Goal: Ask a question

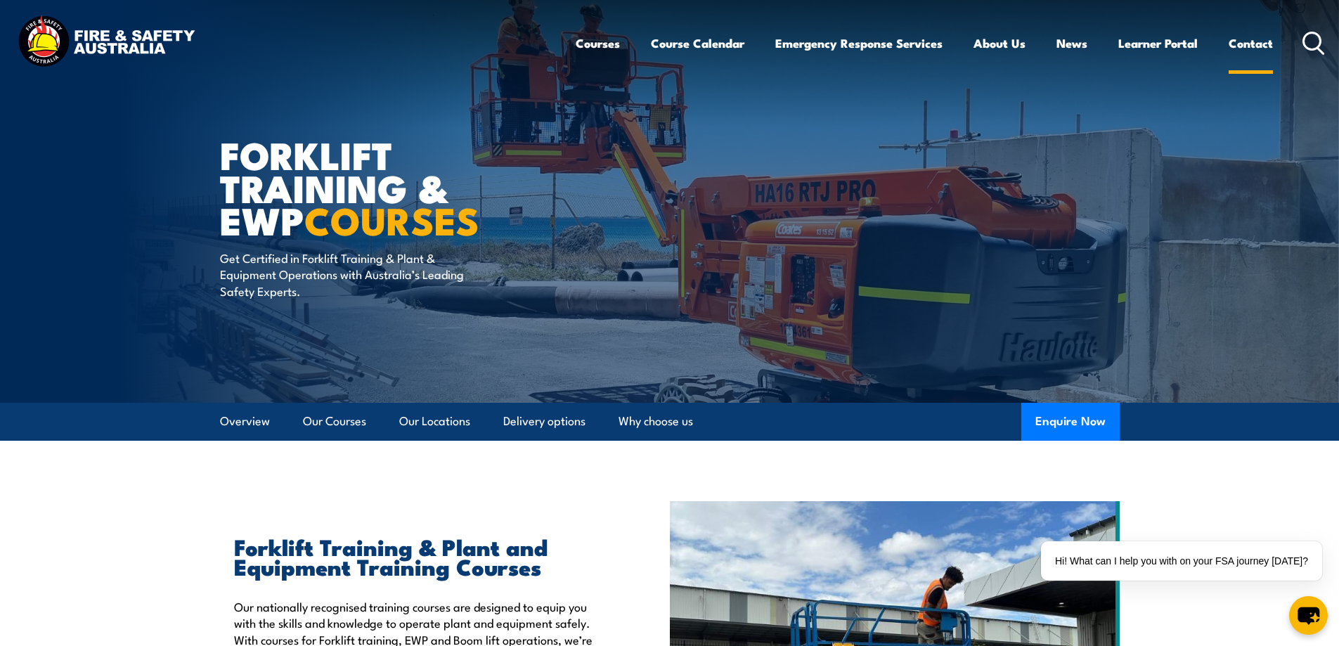
click at [1246, 40] on link "Contact" at bounding box center [1251, 43] width 44 height 37
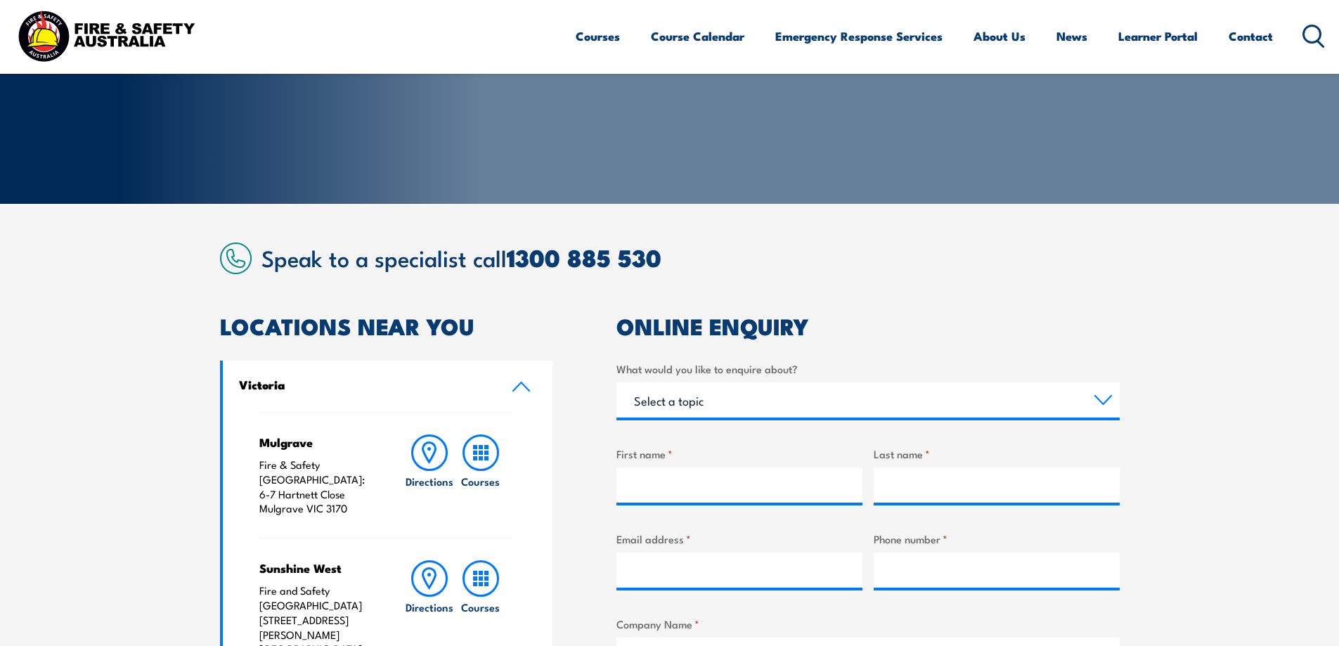
scroll to position [281, 0]
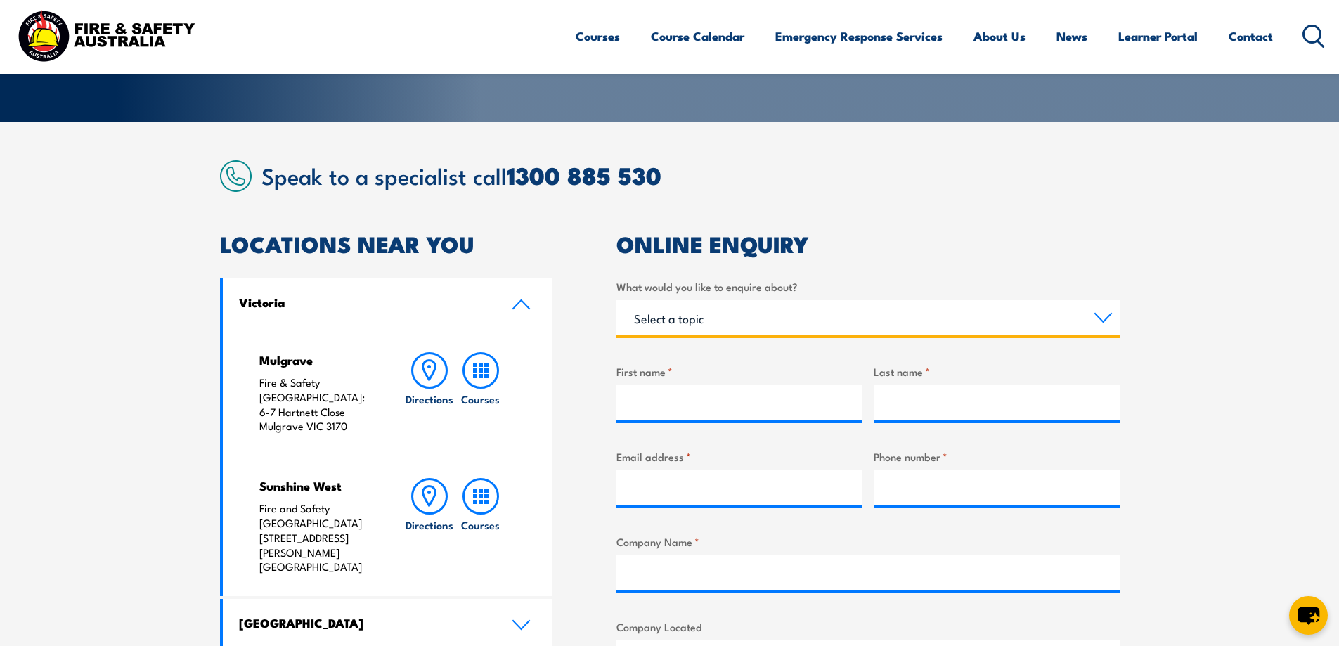
click at [675, 318] on select "Select a topic Training Emergency Response Services General Enquiry" at bounding box center [867, 317] width 503 height 35
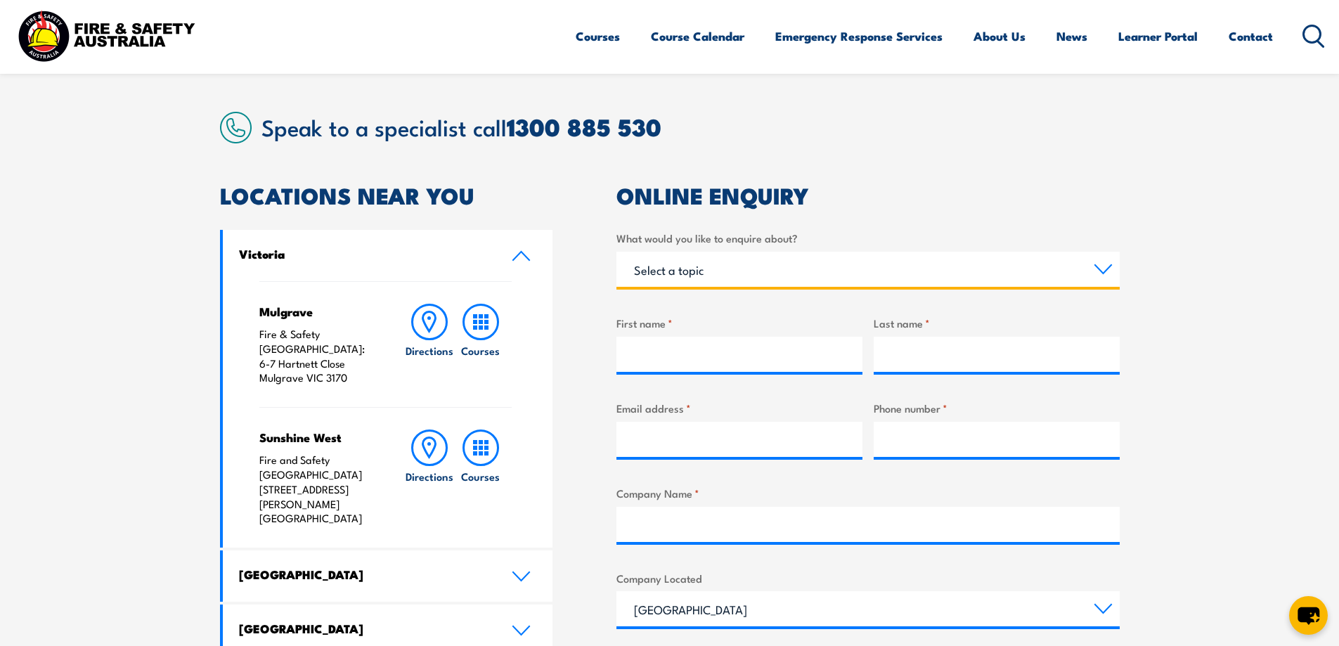
scroll to position [492, 0]
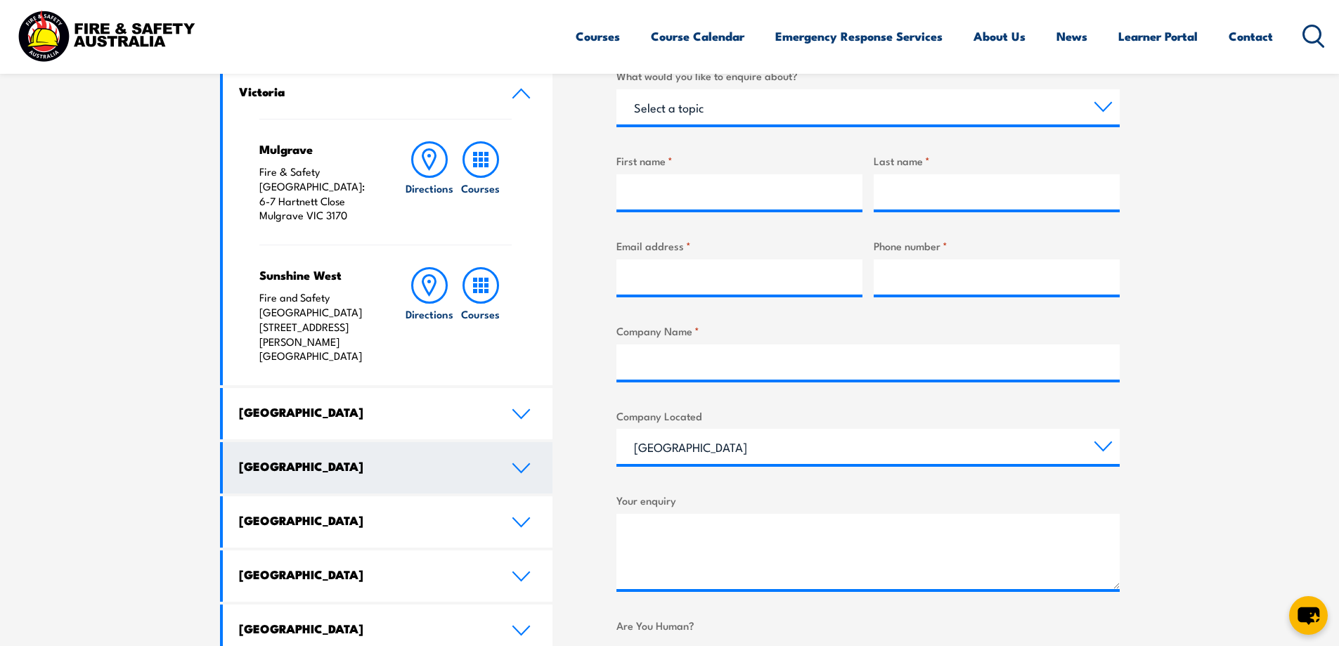
click at [522, 463] on icon at bounding box center [521, 468] width 19 height 11
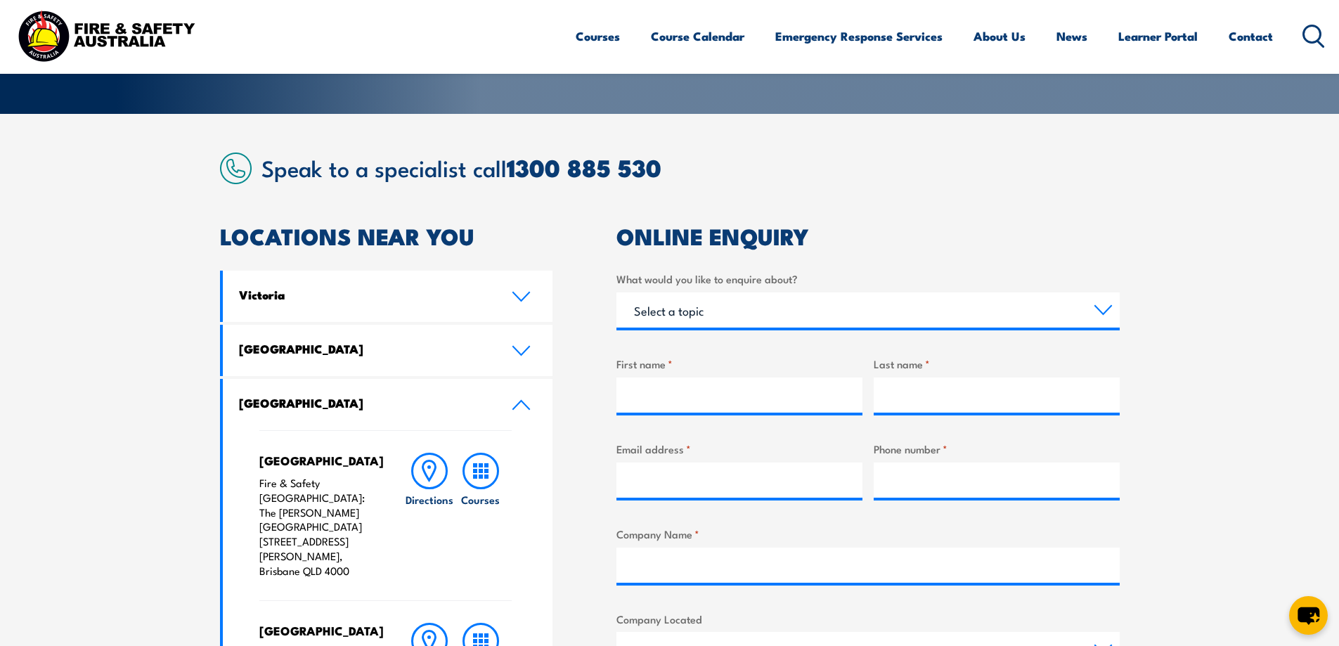
scroll to position [281, 0]
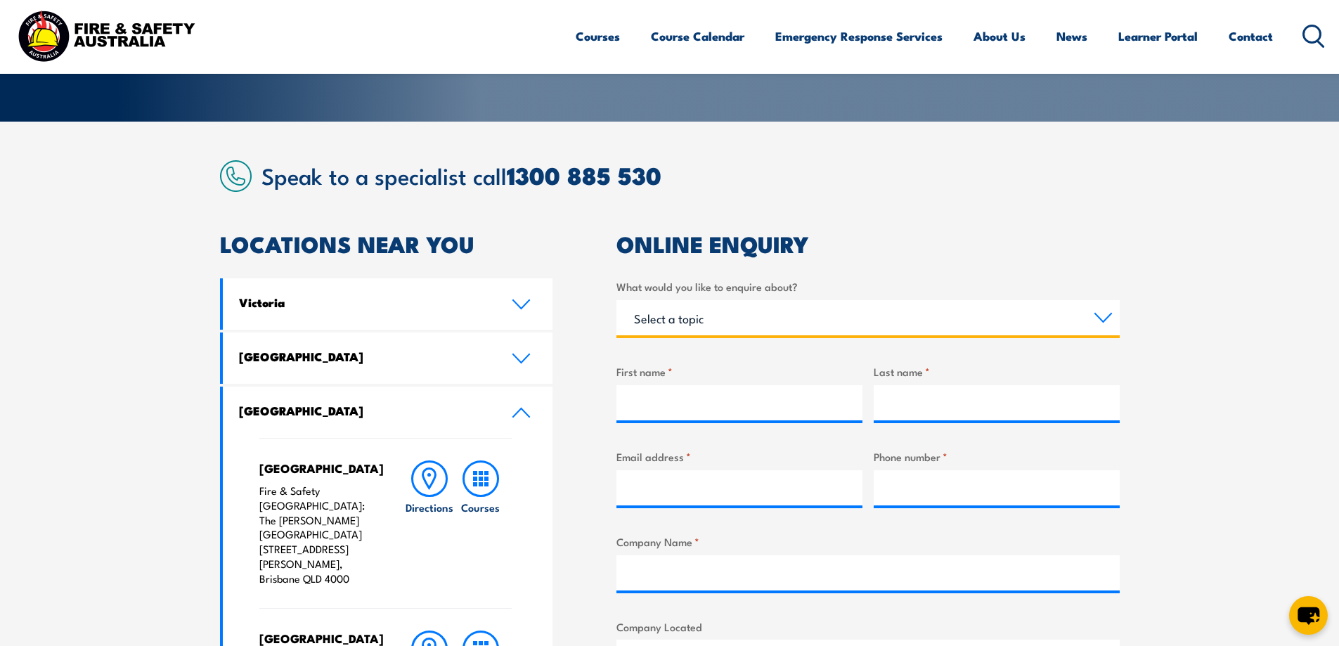
click at [693, 323] on select "Select a topic Training Emergency Response Services General Enquiry" at bounding box center [867, 317] width 503 height 35
select select "Training"
click at [616, 300] on select "Select a topic Training Emergency Response Services General Enquiry" at bounding box center [867, 317] width 503 height 35
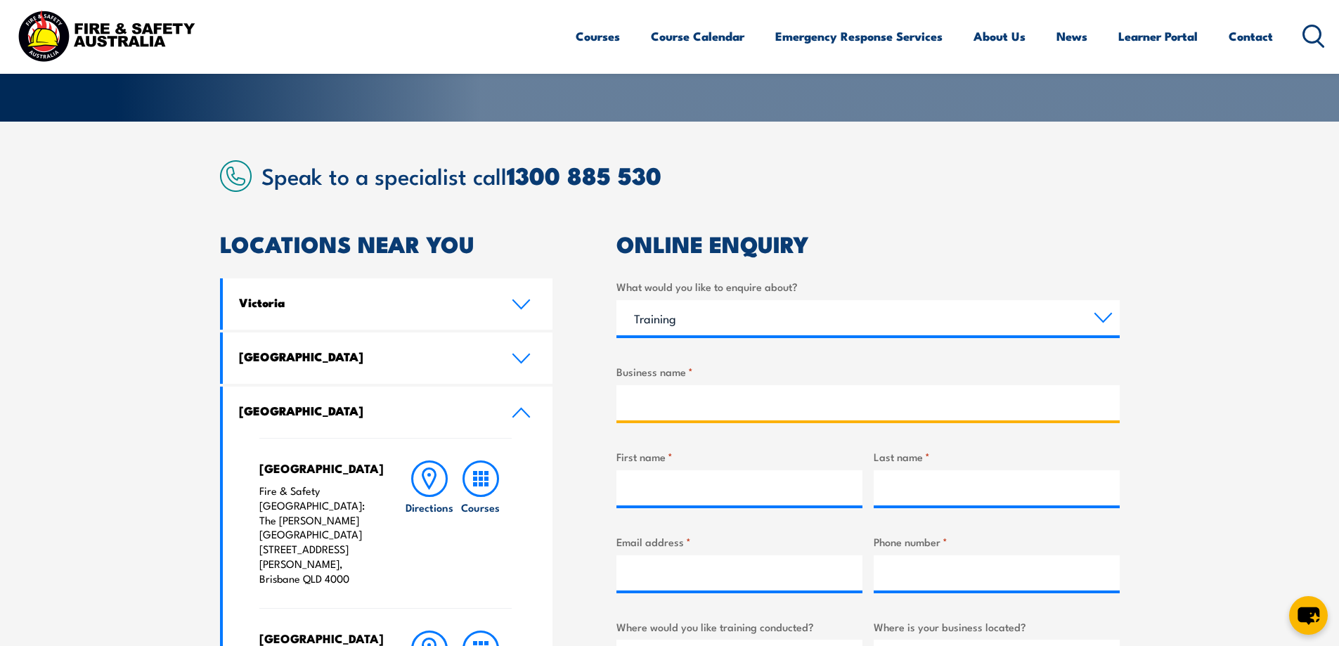
click at [685, 400] on input "Business name *" at bounding box center [867, 402] width 503 height 35
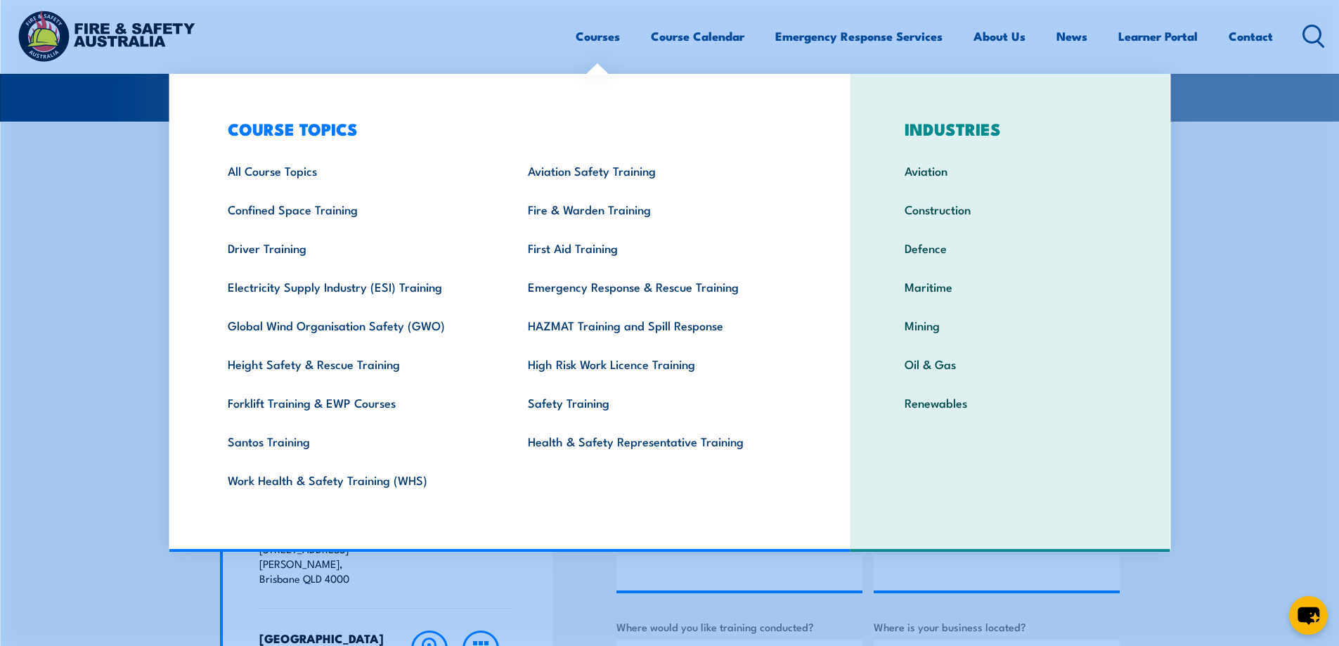
click at [583, 41] on link "Courses" at bounding box center [598, 36] width 44 height 37
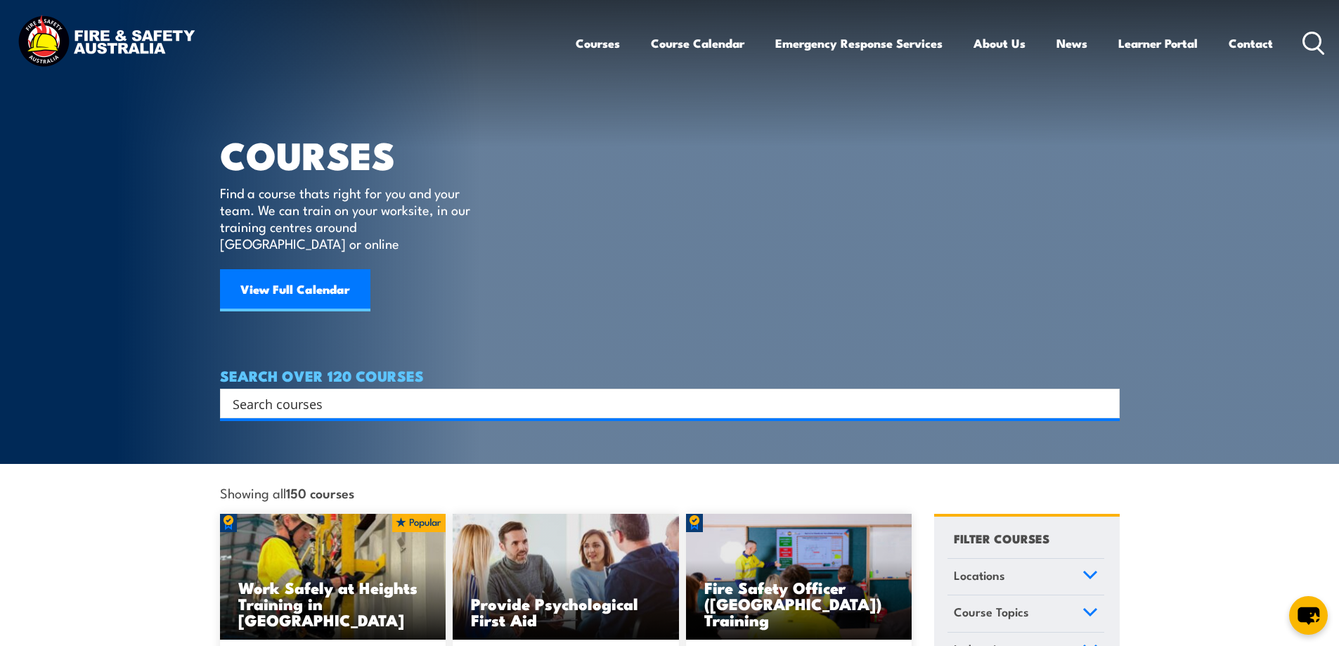
click at [591, 47] on link "Courses" at bounding box center [598, 43] width 44 height 37
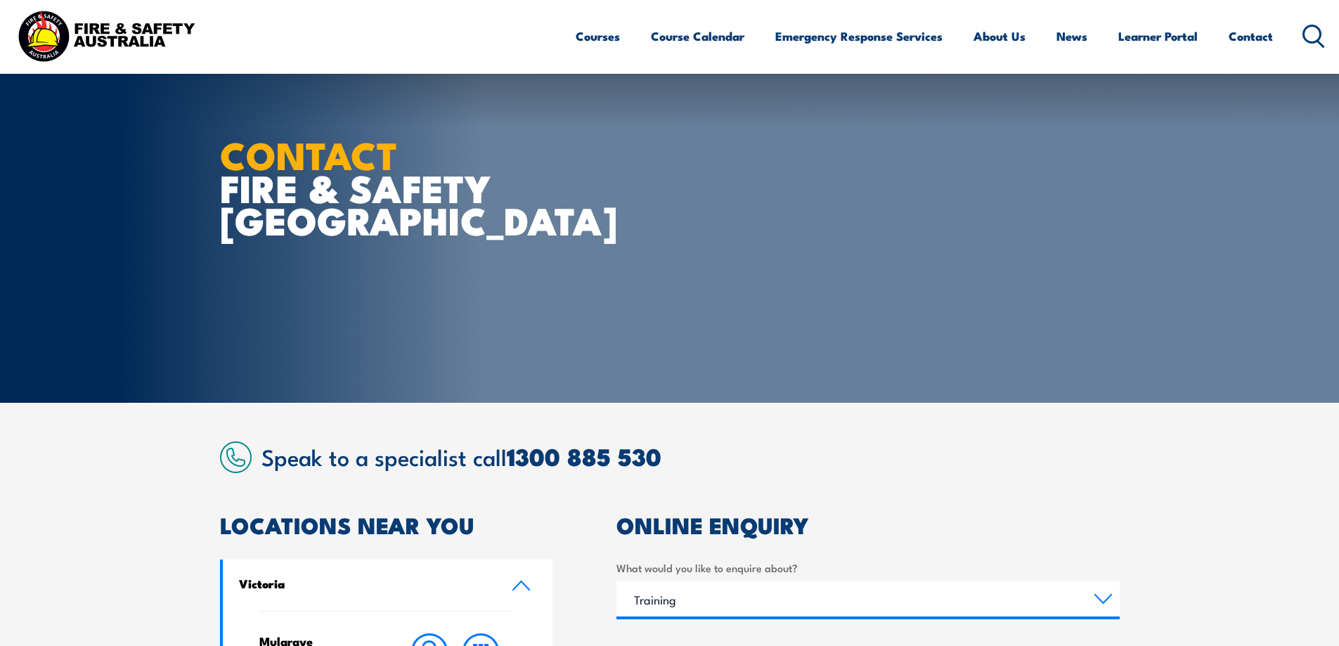
select select "Training"
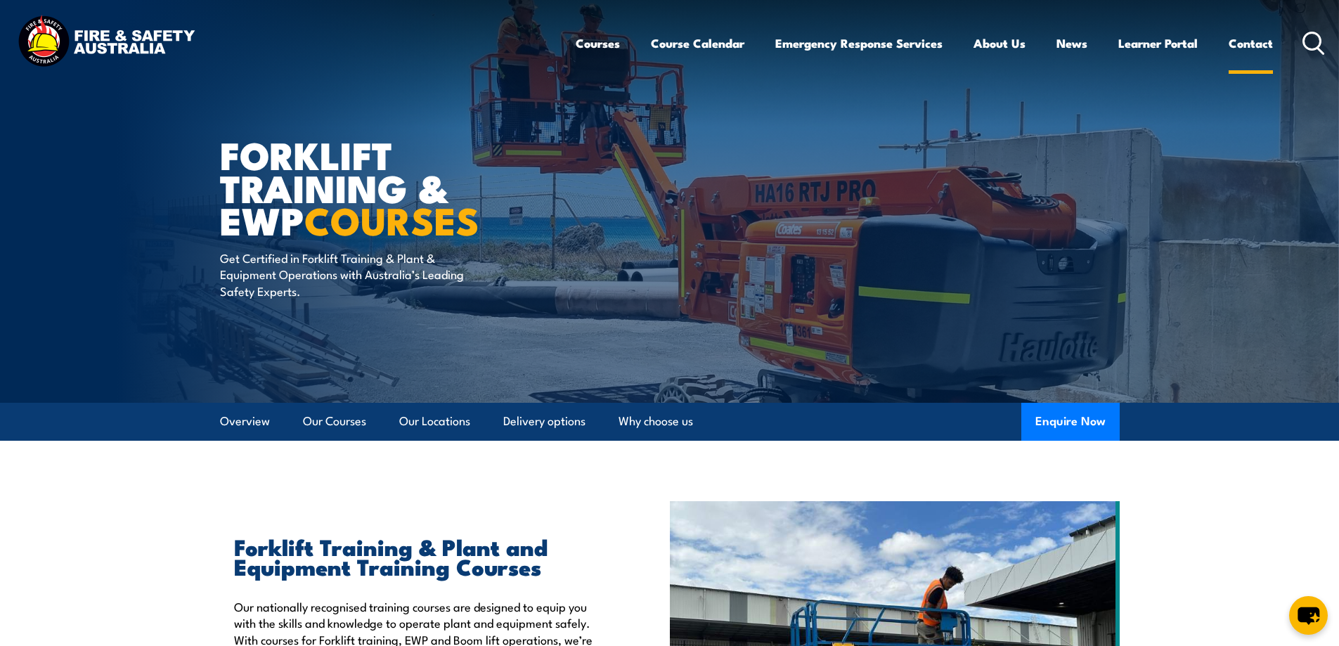
click at [1258, 41] on link "Contact" at bounding box center [1251, 43] width 44 height 37
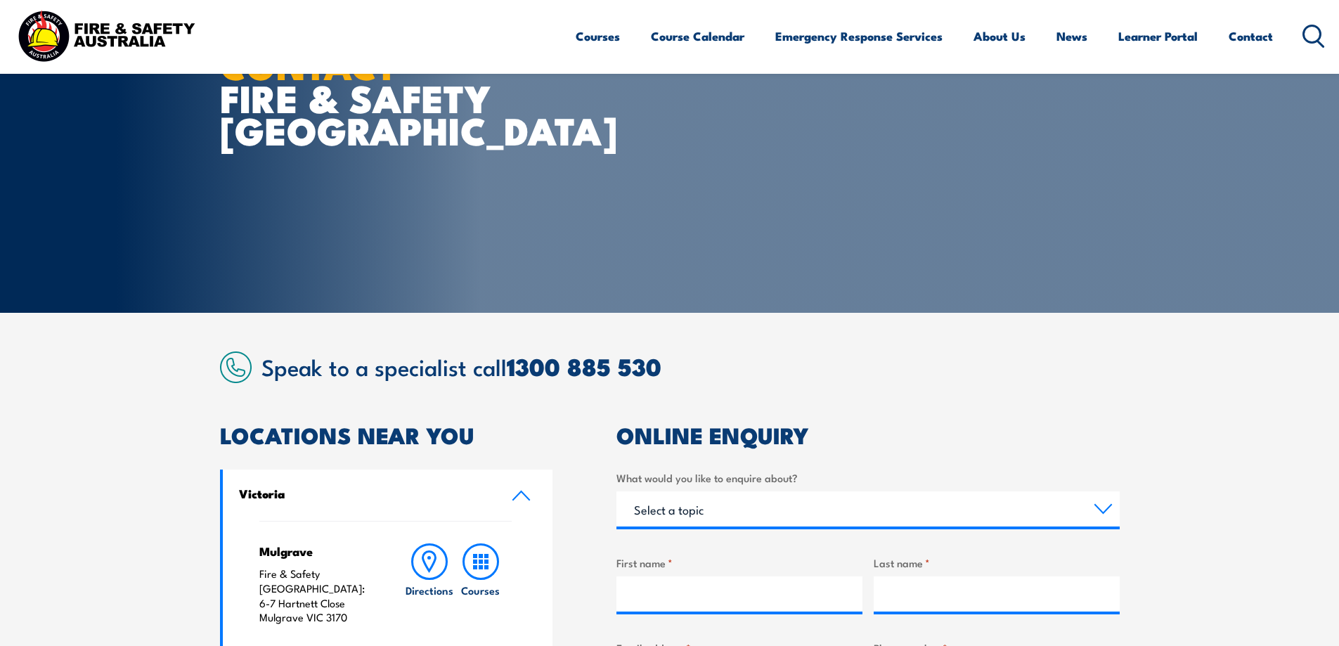
scroll to position [281, 0]
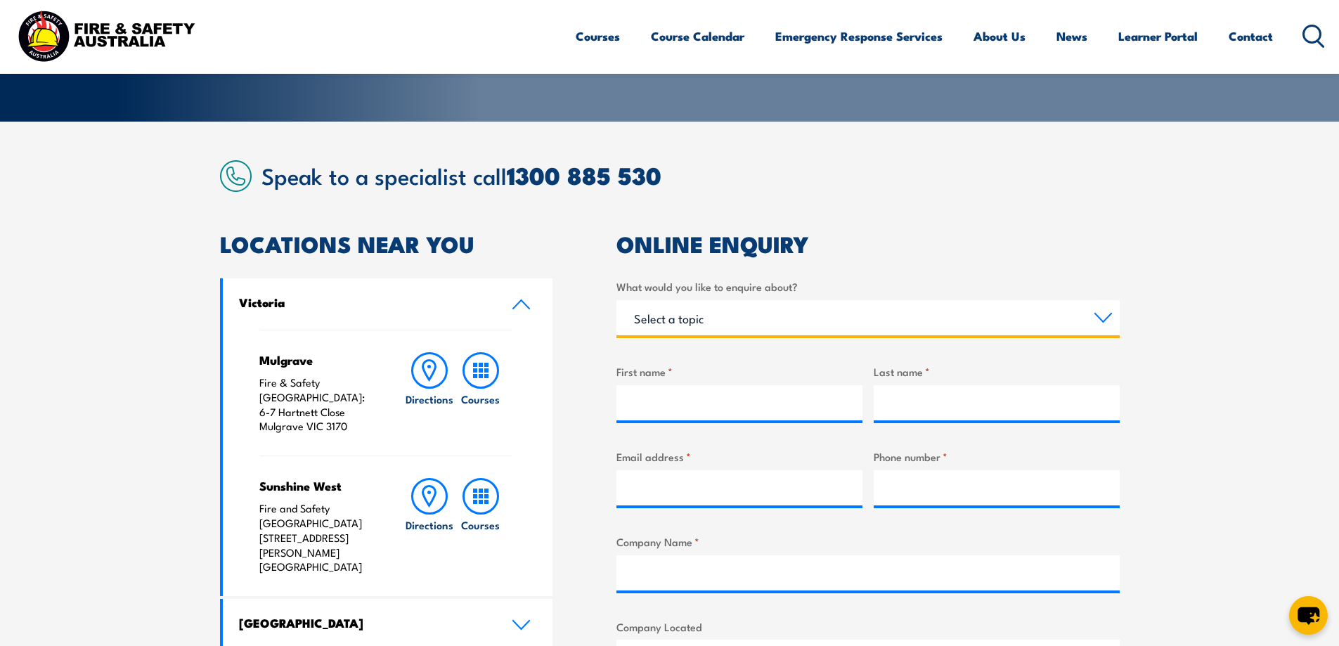
click at [720, 321] on select "Select a topic Training Emergency Response Services General Enquiry" at bounding box center [867, 317] width 503 height 35
select select "Training"
click at [616, 300] on select "Select a topic Training Emergency Response Services General Enquiry" at bounding box center [867, 317] width 503 height 35
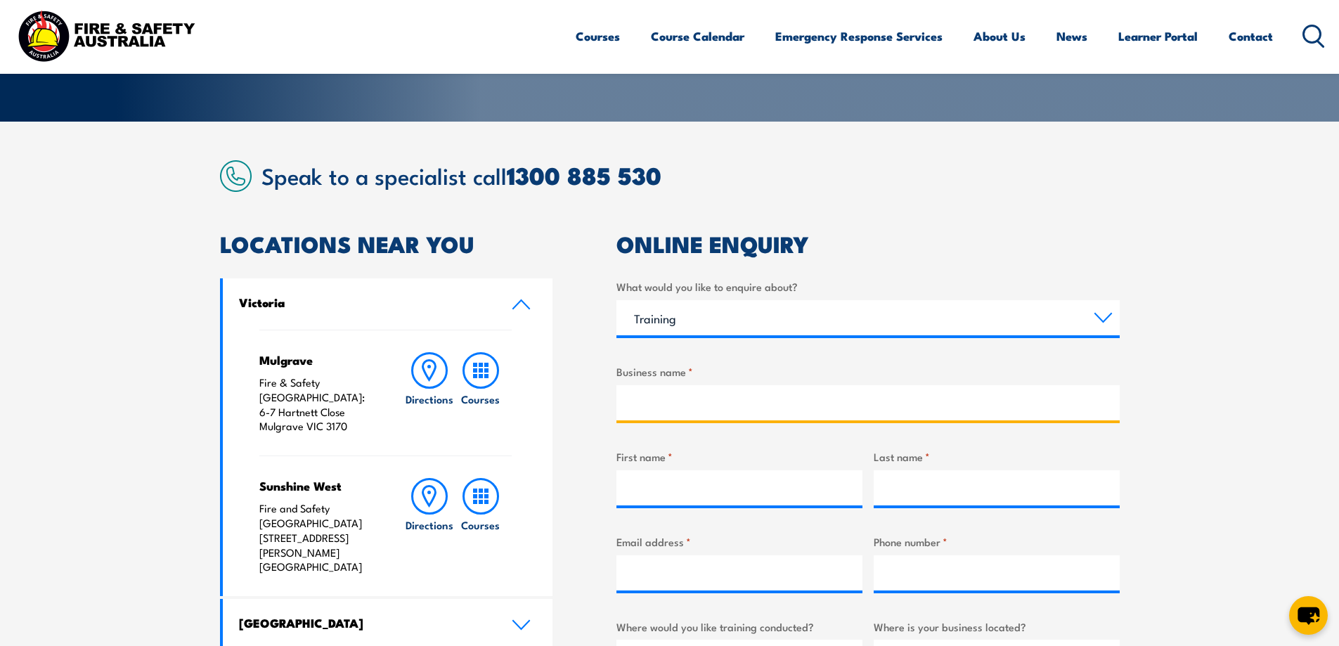
click at [664, 409] on input "Business name *" at bounding box center [867, 402] width 503 height 35
type input "Boutique Kitchens & Joinery"
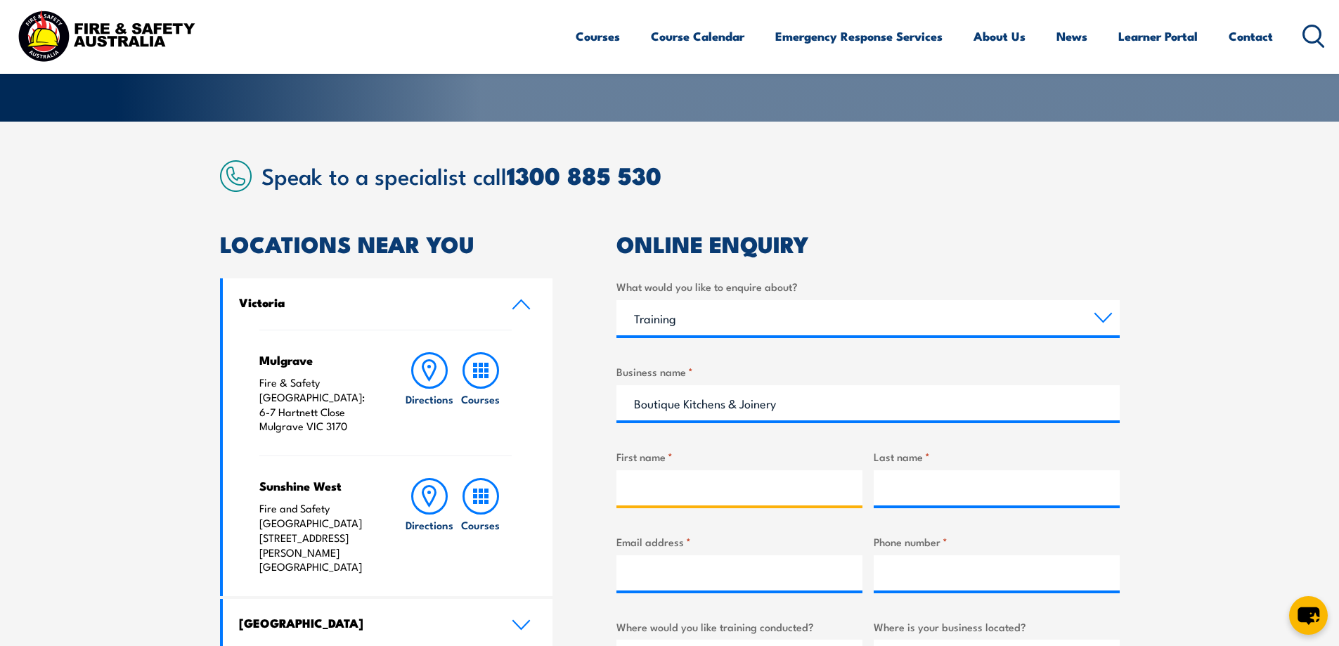
click at [687, 486] on input "First name *" at bounding box center [739, 487] width 246 height 35
type input "[PERSON_NAME]"
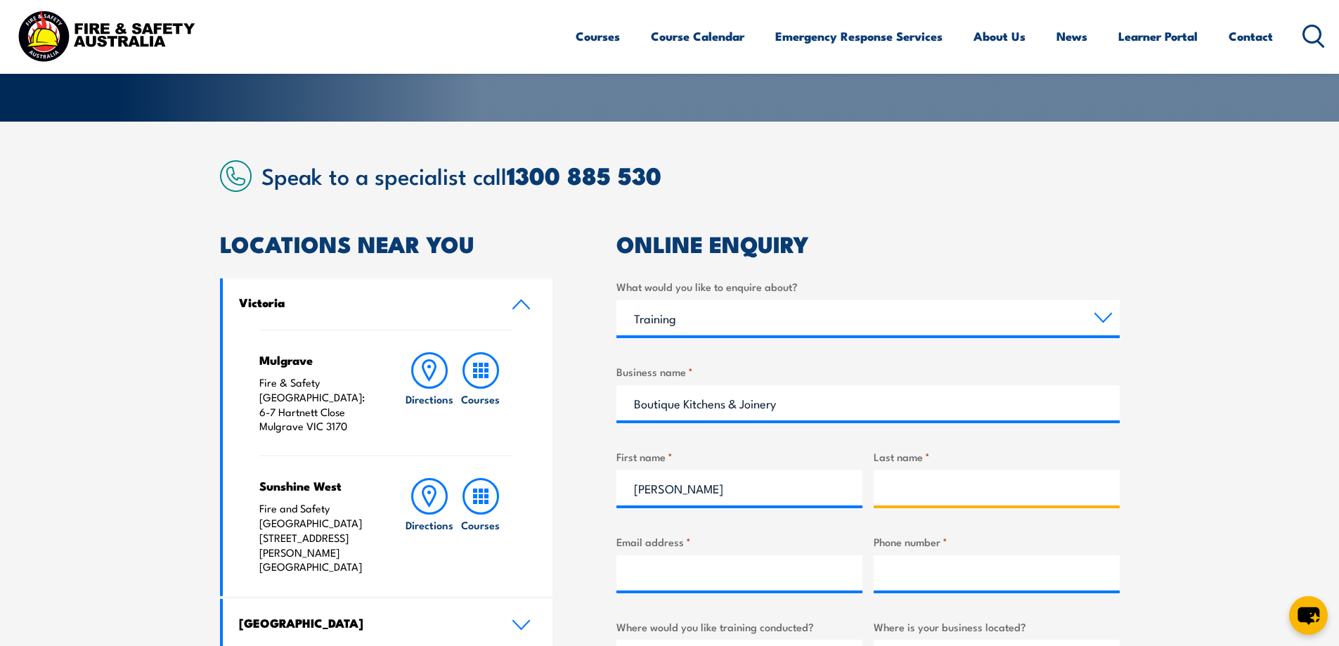
click at [908, 493] on input "Last name *" at bounding box center [997, 487] width 246 height 35
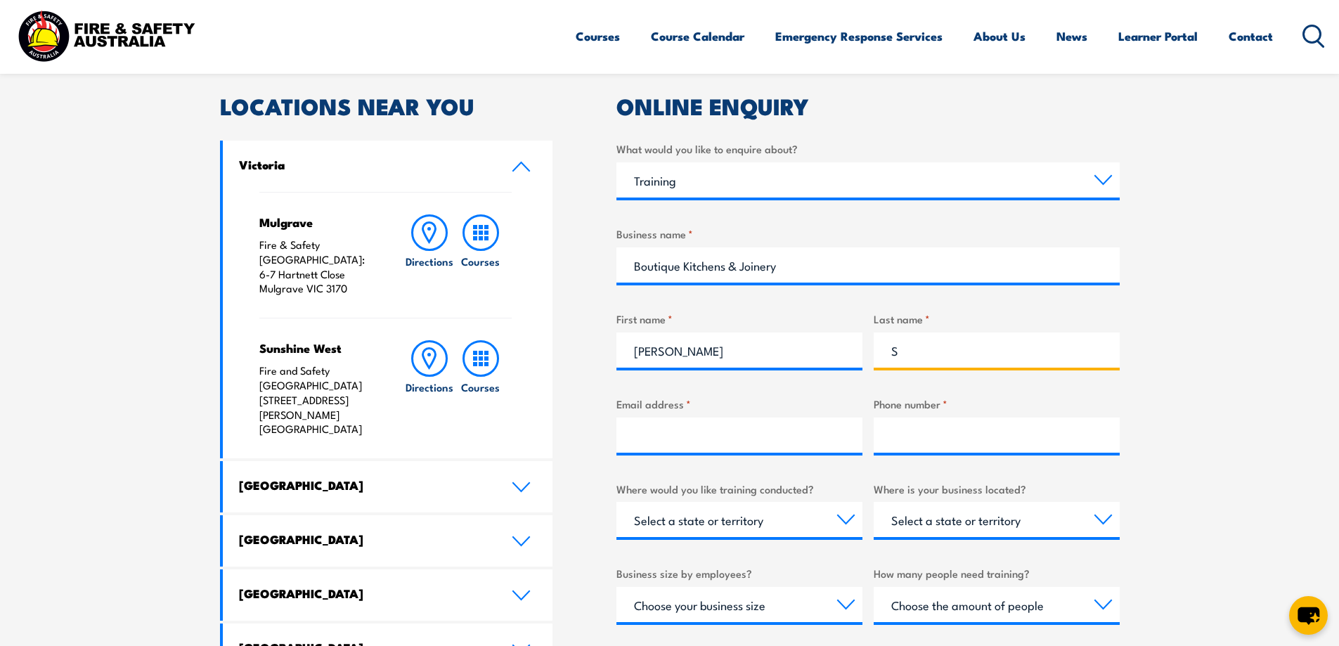
scroll to position [422, 0]
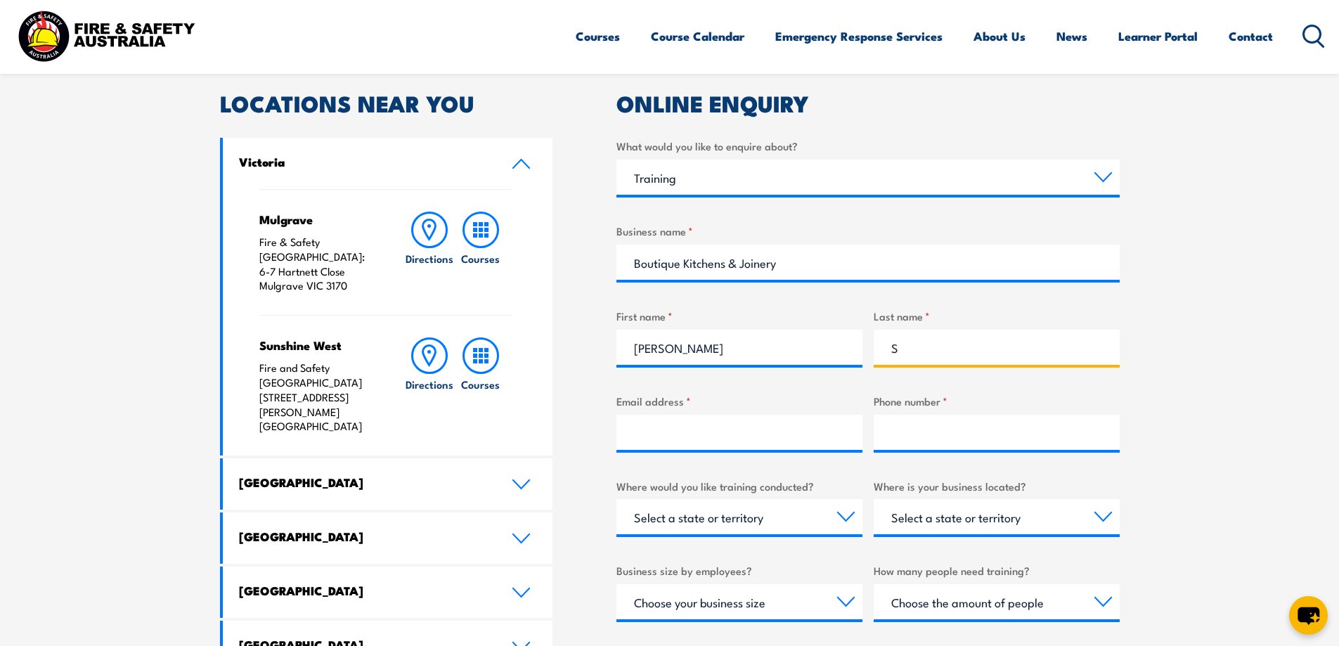
type input "S"
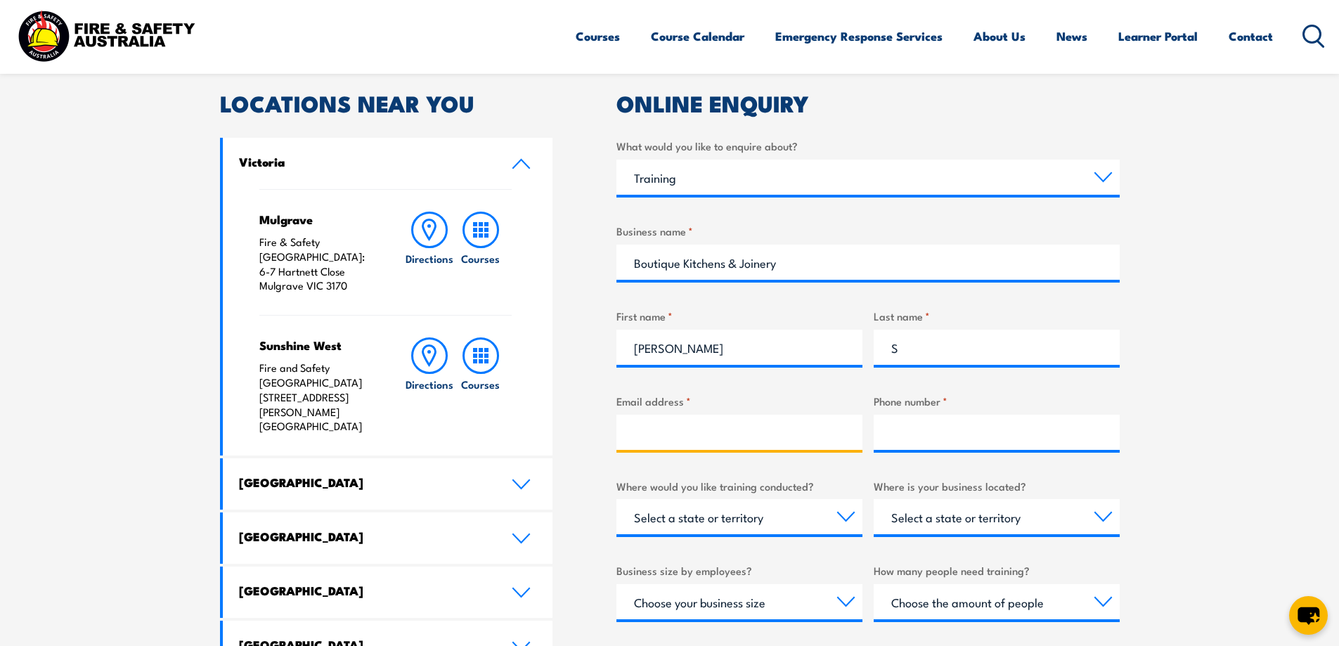
click at [781, 437] on input "Email address *" at bounding box center [739, 432] width 246 height 35
type input "[PERSON_NAME][EMAIL_ADDRESS][DOMAIN_NAME]"
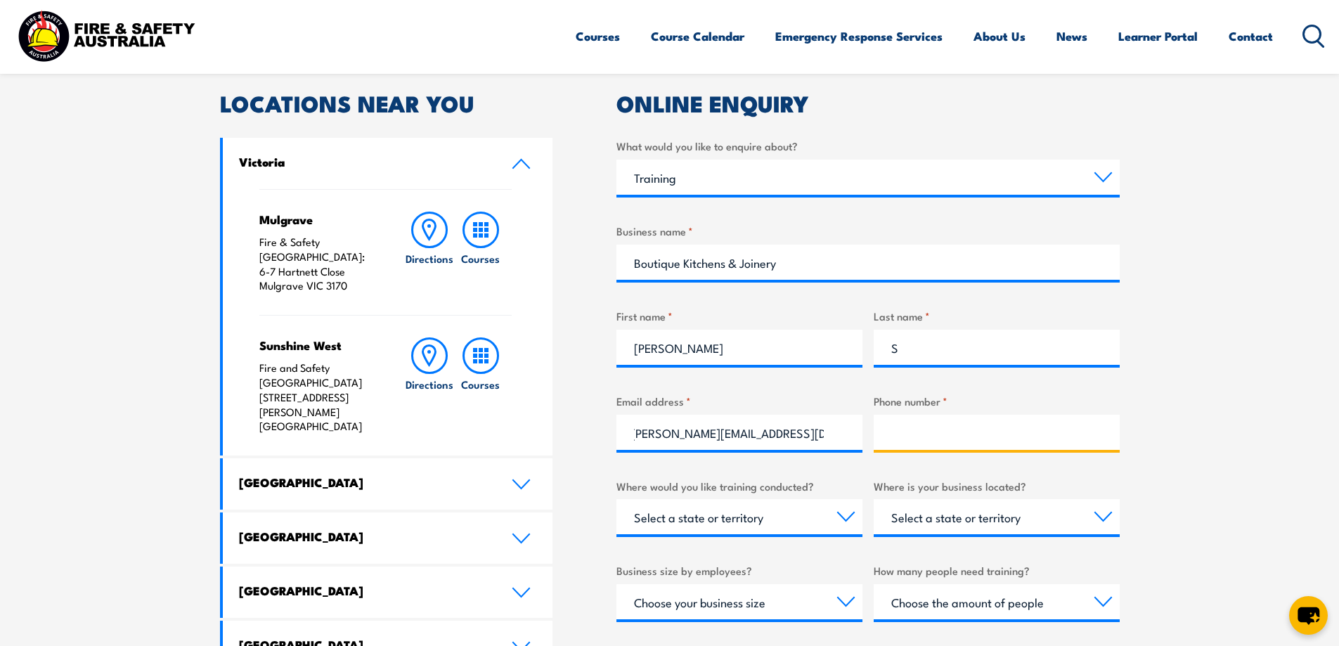
click at [938, 436] on input "Phone number *" at bounding box center [997, 432] width 246 height 35
type input "[PHONE_NUMBER]"
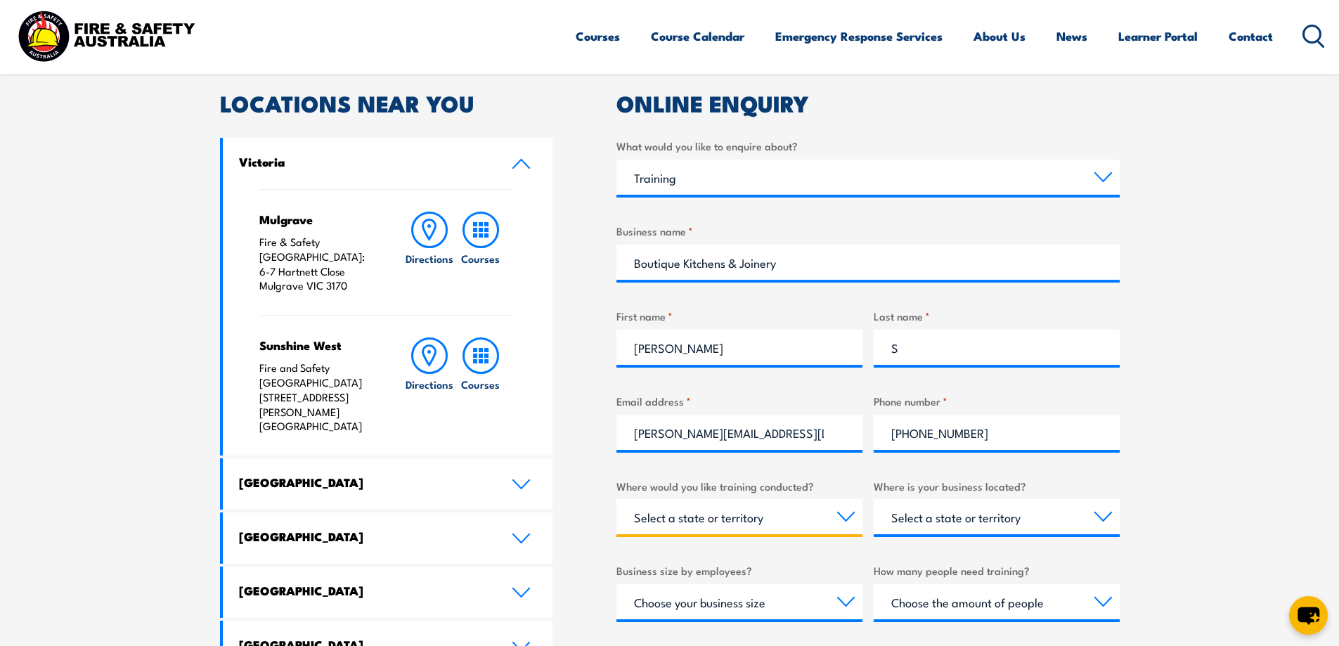
click at [789, 520] on select "Select a state or territory Nationally - multiple locations [GEOGRAPHIC_DATA] […" at bounding box center [739, 516] width 246 height 35
select select "QLD"
click at [616, 499] on select "Select a state or territory Nationally - multiple locations [GEOGRAPHIC_DATA] […" at bounding box center [739, 516] width 246 height 35
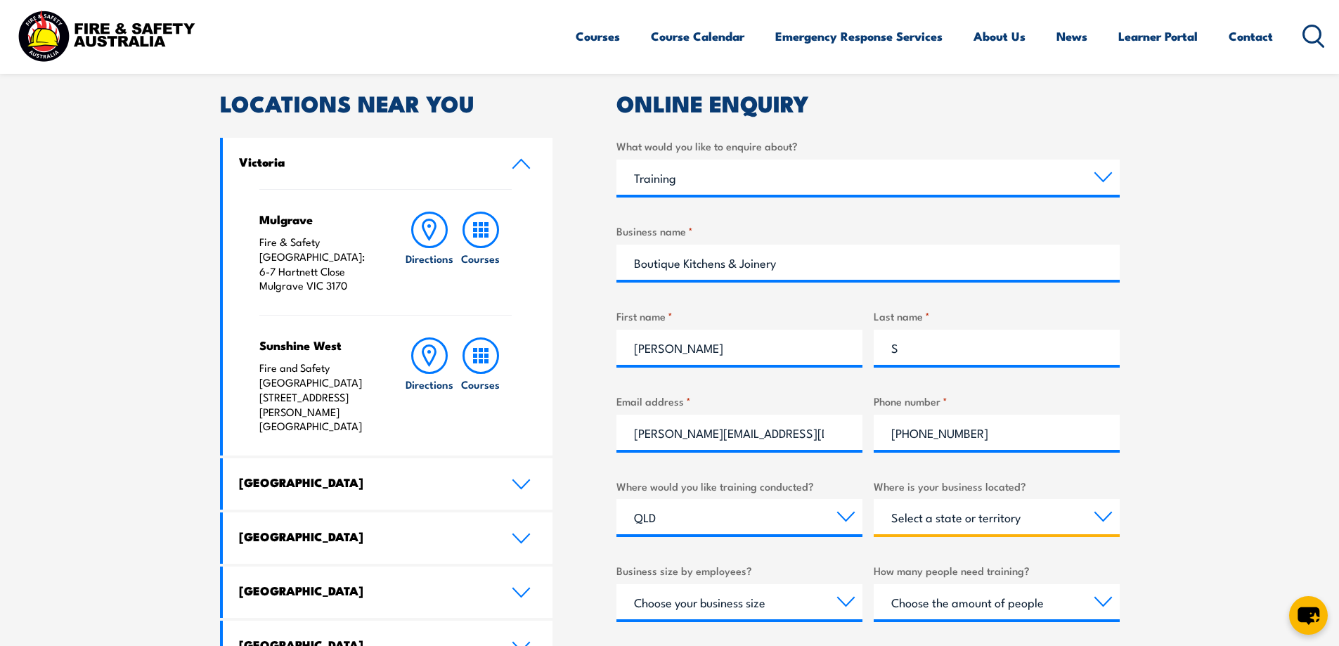
click at [1014, 520] on select "Select a state or territory [GEOGRAPHIC_DATA] [GEOGRAPHIC_DATA] [GEOGRAPHIC_DAT…" at bounding box center [997, 516] width 246 height 35
select select "QLD"
click at [874, 499] on select "Select a state or territory [GEOGRAPHIC_DATA] [GEOGRAPHIC_DATA] [GEOGRAPHIC_DAT…" at bounding box center [997, 516] width 246 height 35
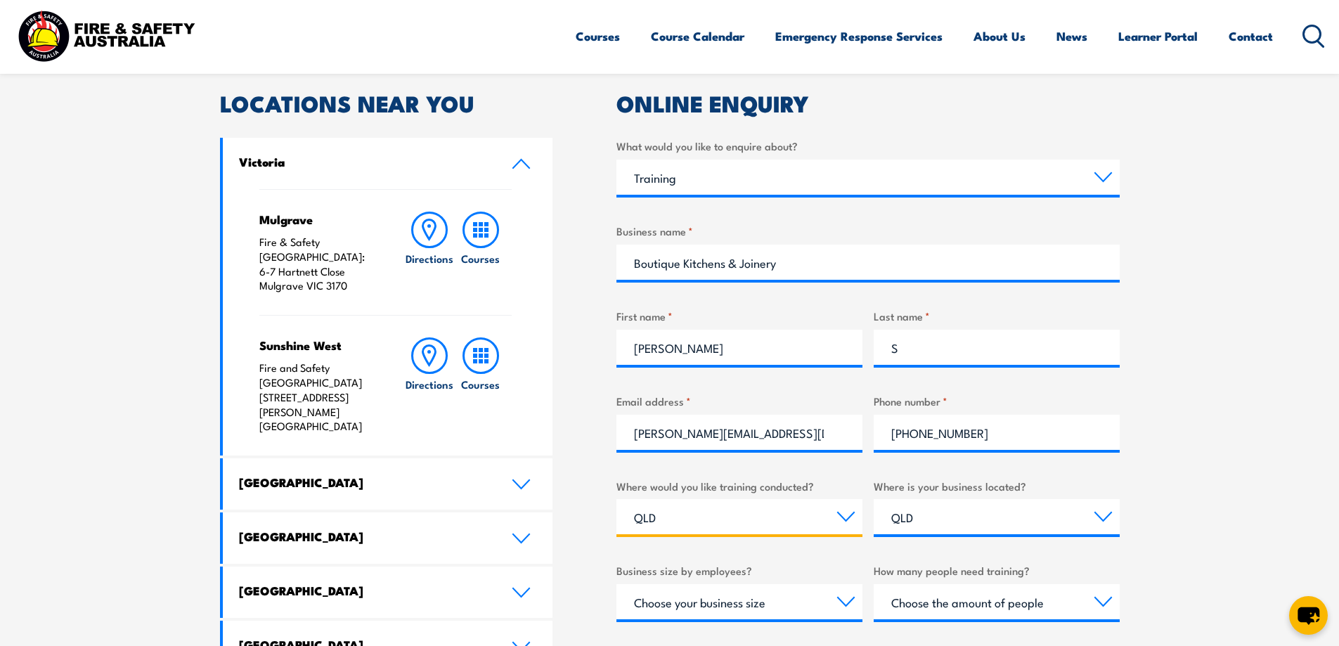
click at [799, 515] on select "Select a state or territory Nationally - multiple locations [GEOGRAPHIC_DATA] […" at bounding box center [739, 516] width 246 height 35
click at [616, 499] on select "Select a state or territory Nationally - multiple locations [GEOGRAPHIC_DATA] […" at bounding box center [739, 516] width 246 height 35
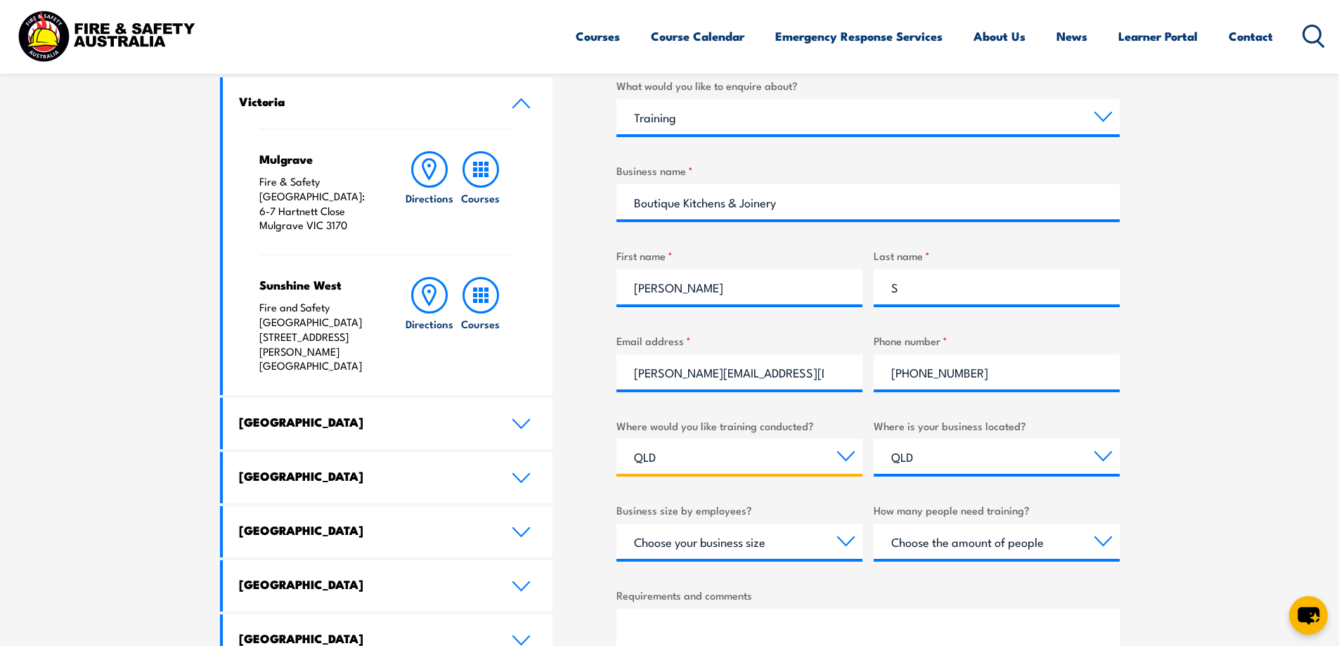
scroll to position [562, 0]
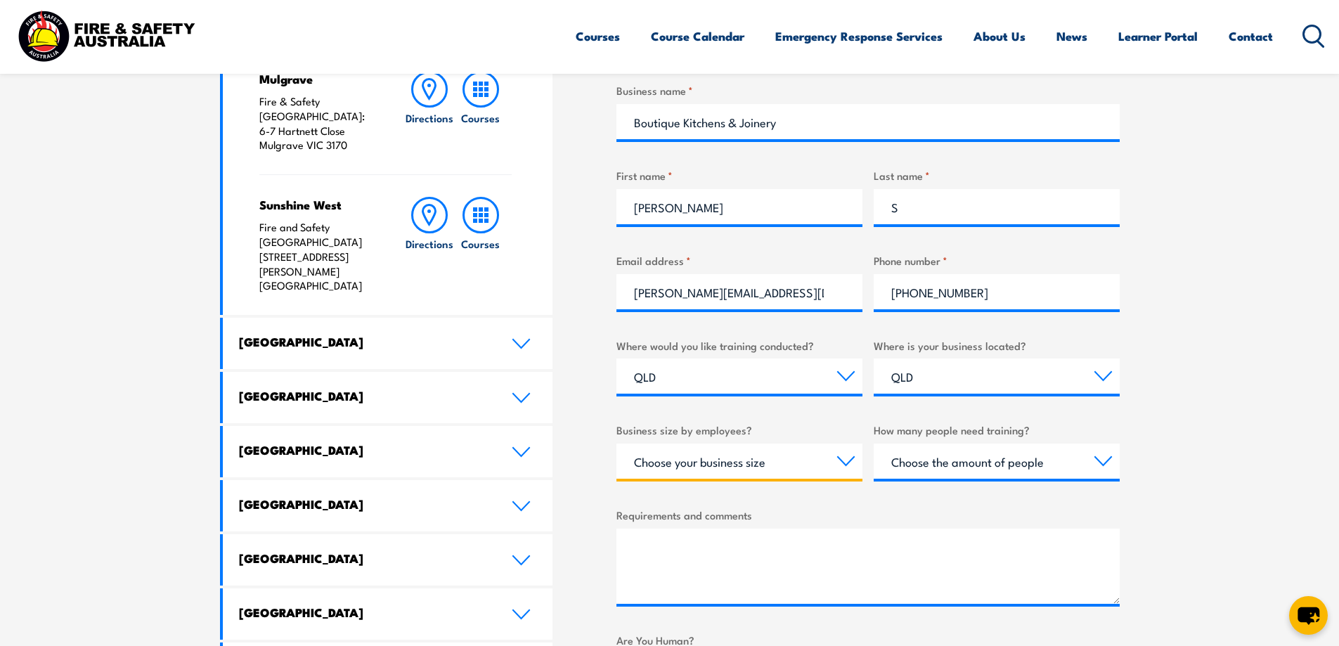
click at [751, 466] on select "Choose your business size 1 to 19 20 to 199 200+" at bounding box center [739, 461] width 246 height 35
select select "20 to 199"
click at [616, 444] on select "Choose your business size 1 to 19 20 to 199 200+" at bounding box center [739, 461] width 246 height 35
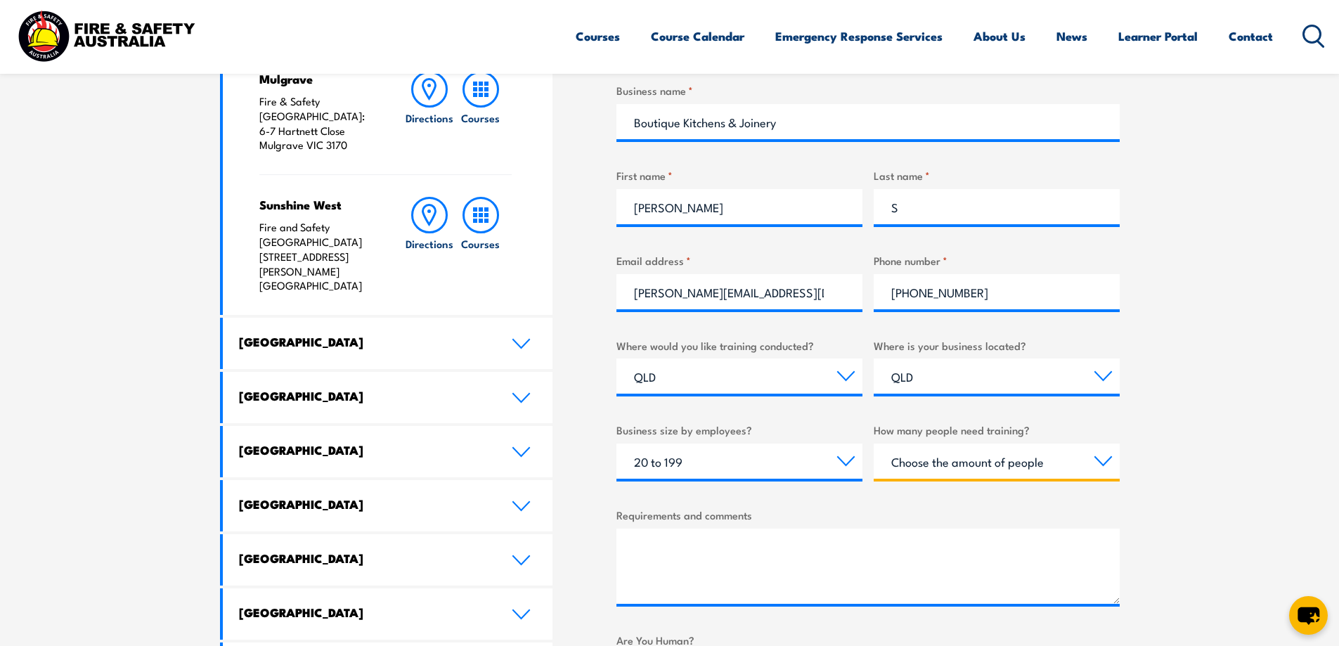
click at [935, 458] on select "Choose the amount of people 1 to 4 5 to 19 20+" at bounding box center [997, 461] width 246 height 35
select select "1 to 4"
click at [874, 444] on select "Choose the amount of people 1 to 4 5 to 19 20+" at bounding box center [997, 461] width 246 height 35
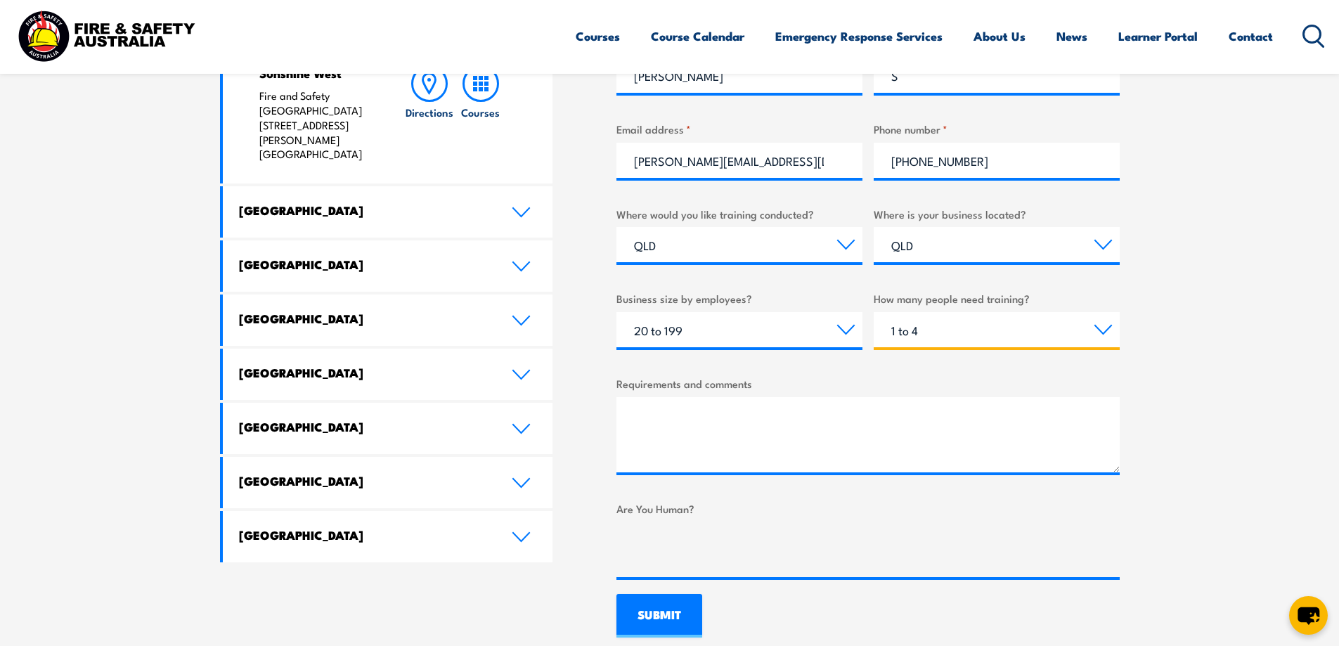
scroll to position [703, 0]
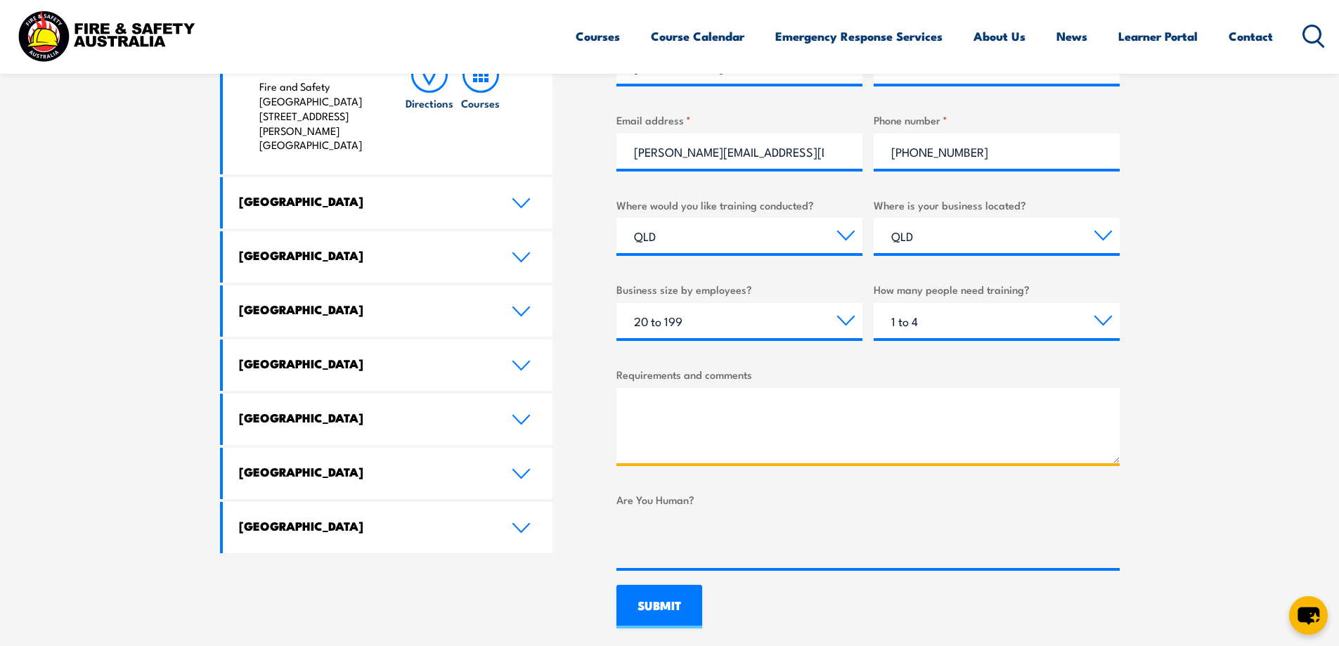
click at [718, 418] on textarea "Requirements and comments" at bounding box center [867, 425] width 503 height 75
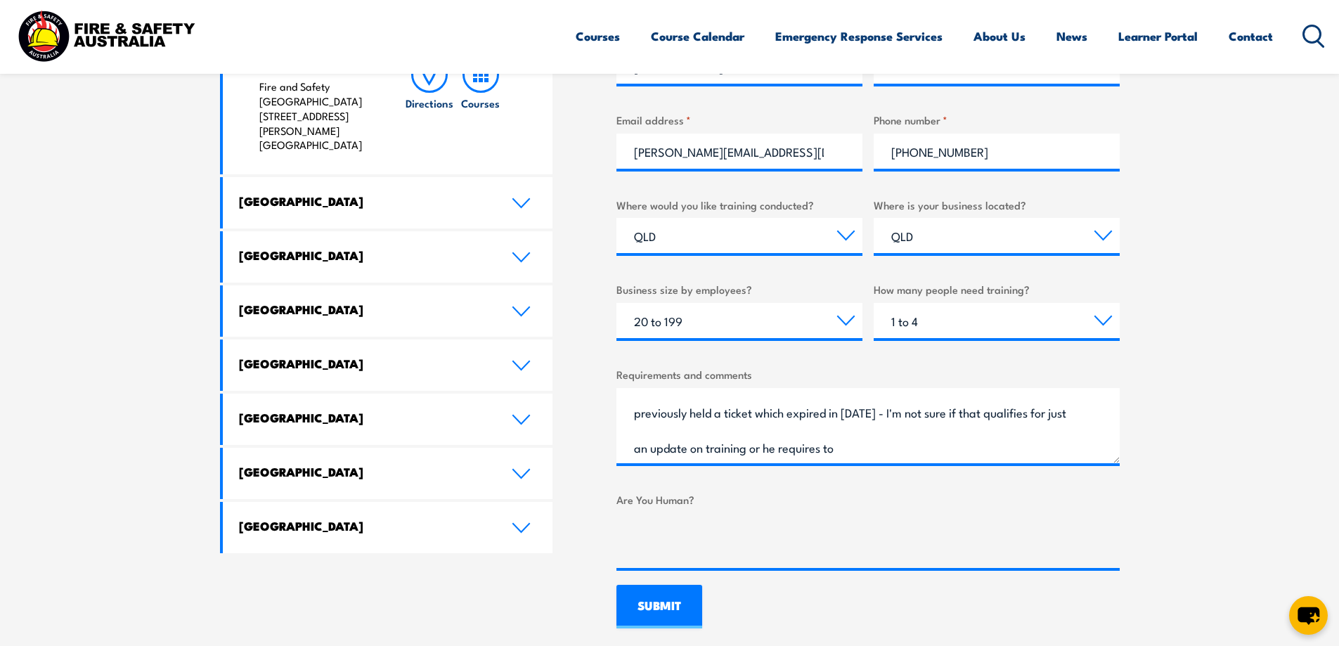
scroll to position [65, 0]
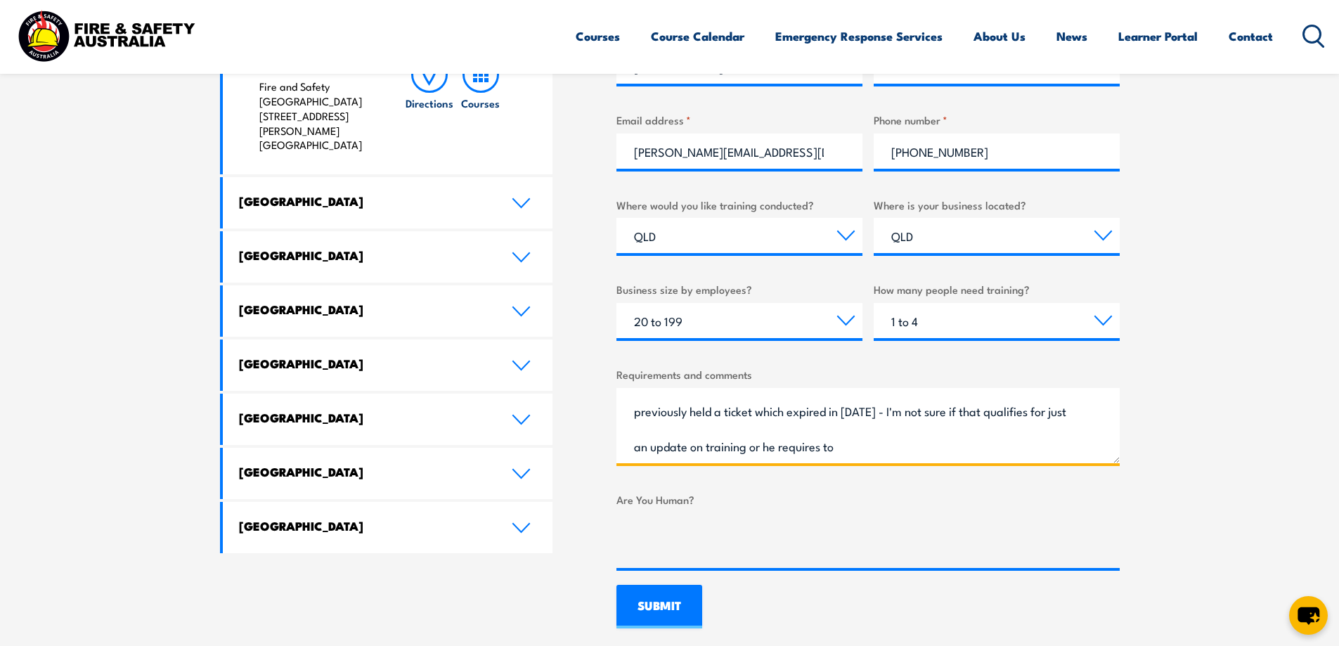
click at [868, 448] on textarea "Hi There, We are just after some info on getting a forklift ticket for one of o…" at bounding box center [867, 425] width 503 height 75
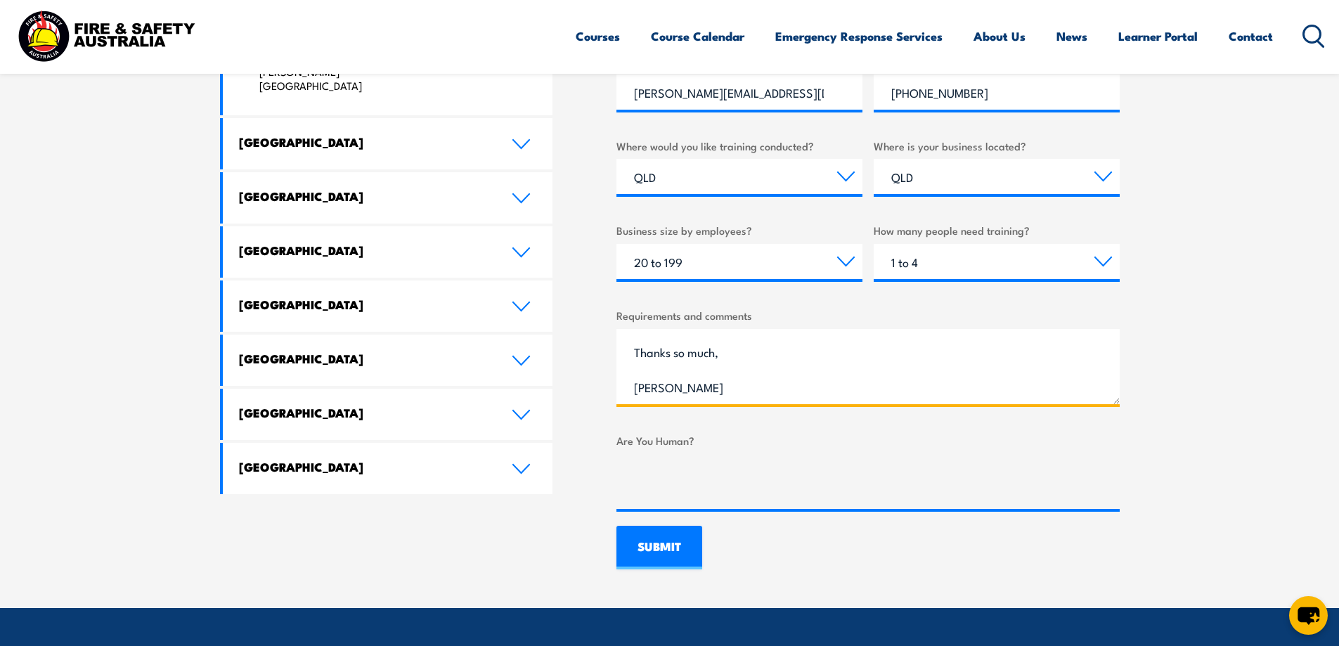
scroll to position [844, 0]
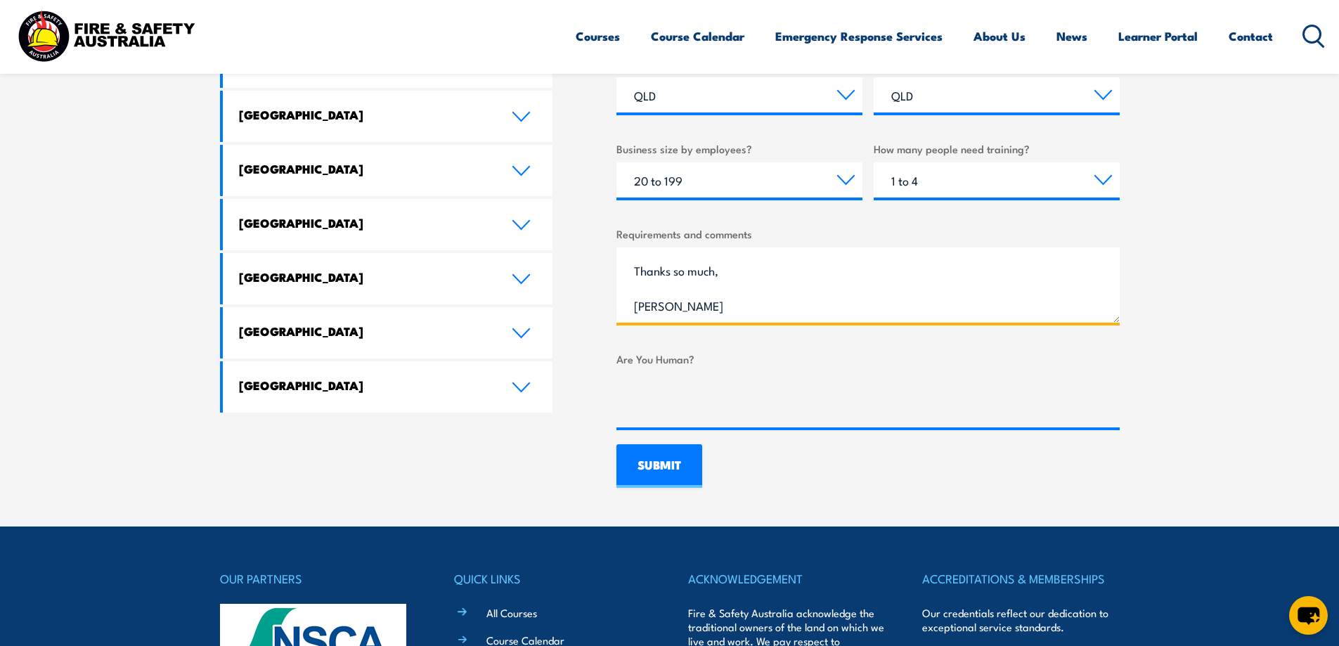
type textarea "Hi There, We are just after some info on getting a forklift ticket for one of o…"
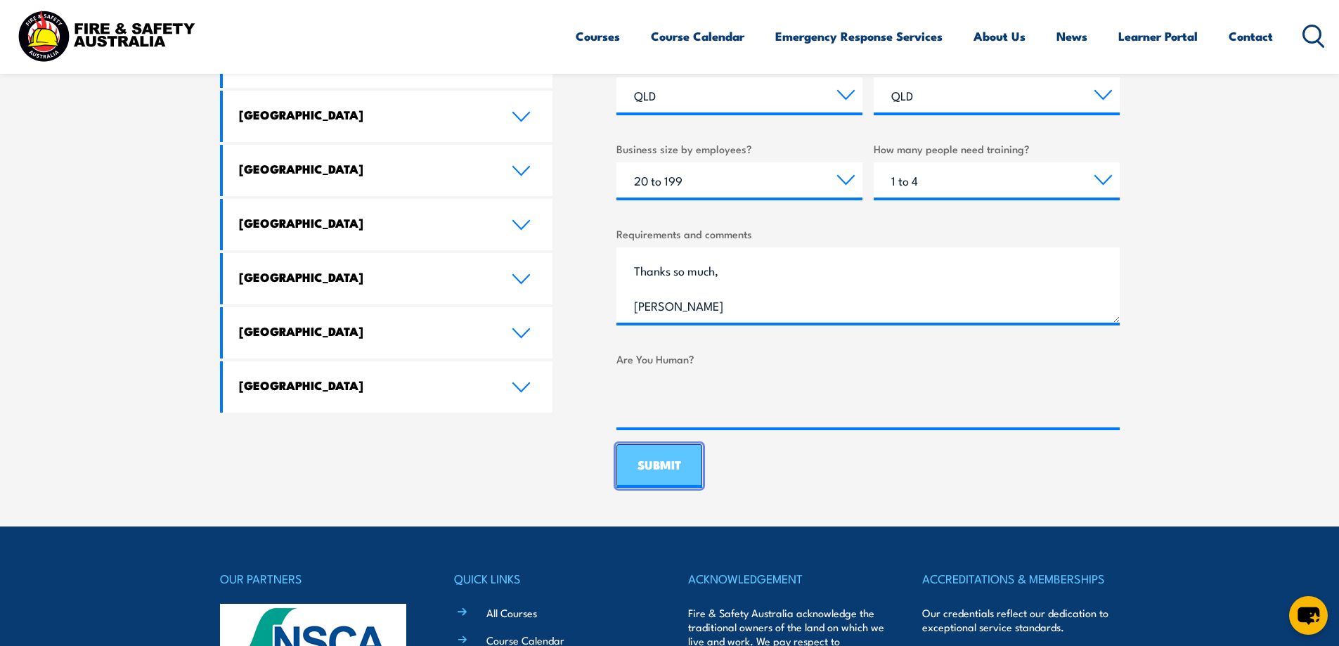
click at [683, 477] on input "SUBMIT" at bounding box center [659, 466] width 86 height 44
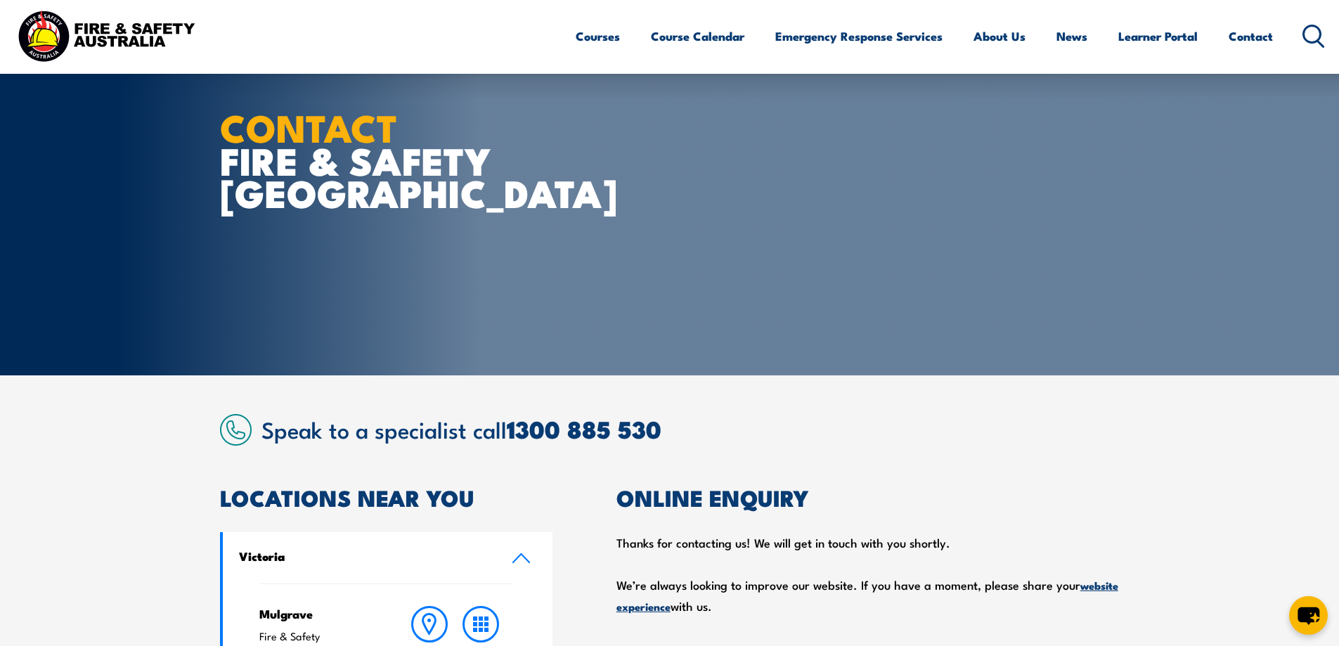
scroll to position [0, 0]
